Goal: Find specific page/section: Find specific page/section

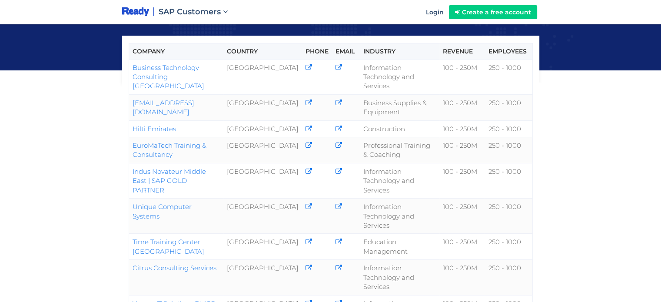
scroll to position [130, 0]
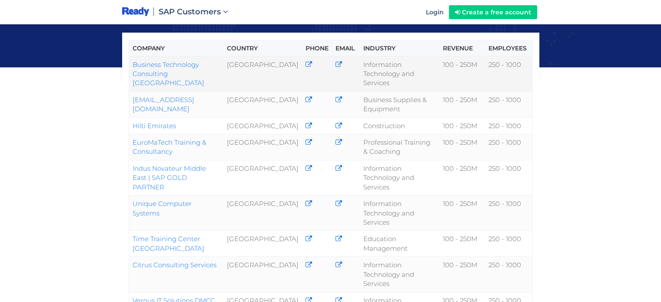
click at [146, 60] on link "Business Technology Consulting [GEOGRAPHIC_DATA]" at bounding box center [169, 73] width 72 height 27
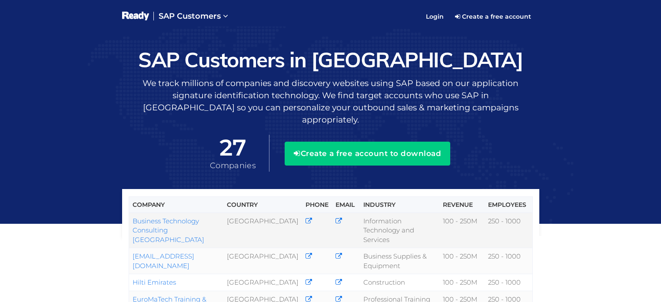
scroll to position [156, 0]
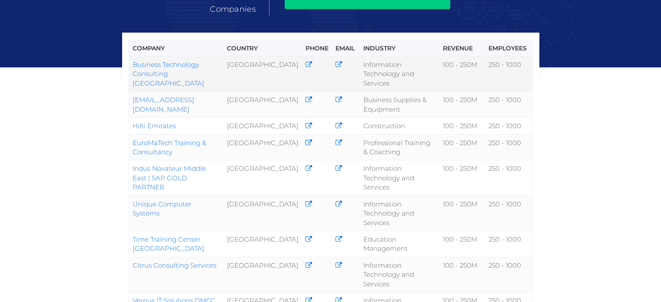
drag, startPoint x: 160, startPoint y: 59, endPoint x: 130, endPoint y: 54, distance: 29.5
click at [130, 56] on td "Business Technology Consulting [GEOGRAPHIC_DATA]" at bounding box center [176, 73] width 95 height 35
copy link "Business Technology Consulting [GEOGRAPHIC_DATA]"
